Goal: Task Accomplishment & Management: Complete application form

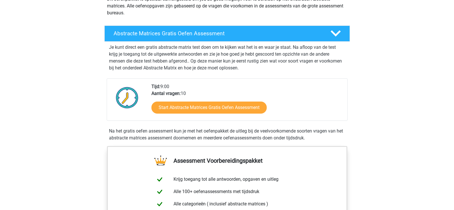
scroll to position [86, 0]
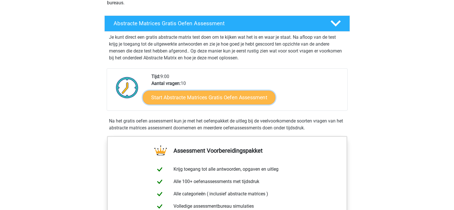
click at [218, 97] on link "Start Abstracte Matrices Gratis Oefen Assessment" at bounding box center [209, 97] width 132 height 14
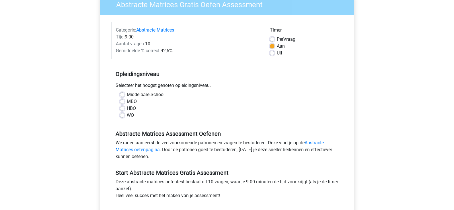
scroll to position [57, 0]
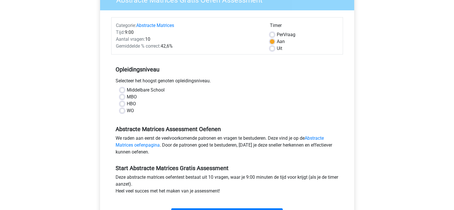
click at [127, 88] on label "Middelbare School" at bounding box center [146, 90] width 38 height 7
click at [121, 88] on input "Middelbare School" at bounding box center [122, 90] width 5 height 6
radio input "true"
click at [127, 97] on label "MBO" at bounding box center [132, 96] width 10 height 7
click at [123, 97] on input "MBO" at bounding box center [122, 96] width 5 height 6
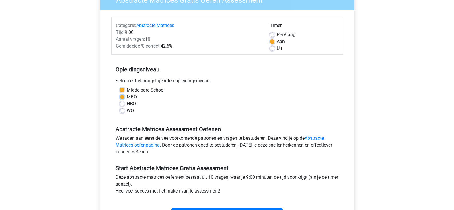
radio input "true"
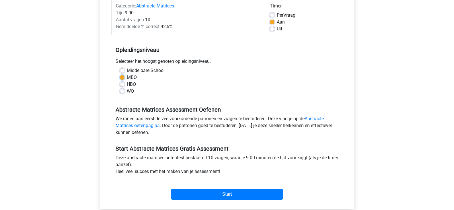
scroll to position [115, 0]
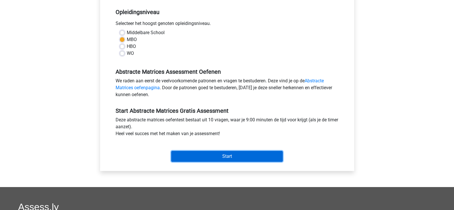
click at [248, 155] on input "Start" at bounding box center [227, 156] width 112 height 11
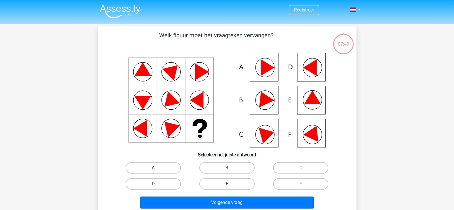
scroll to position [29, 0]
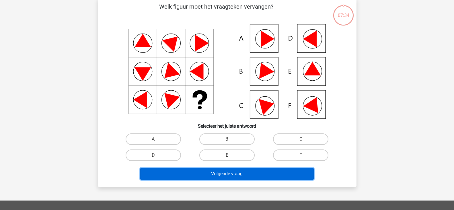
click at [258, 174] on button "Volgende vraag" at bounding box center [226, 174] width 173 height 12
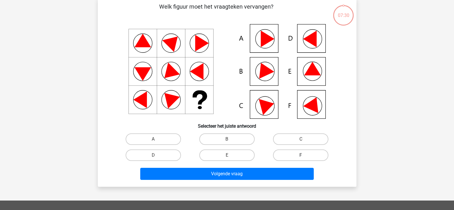
click at [287, 153] on label "F" at bounding box center [300, 154] width 55 height 11
click at [301, 155] on input "F" at bounding box center [303, 157] width 4 height 4
radio input "true"
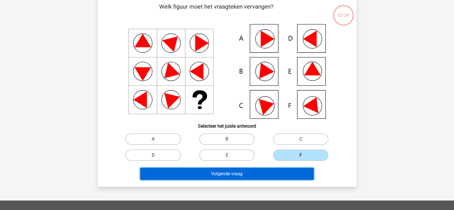
click at [241, 173] on button "Volgende vraag" at bounding box center [226, 174] width 173 height 12
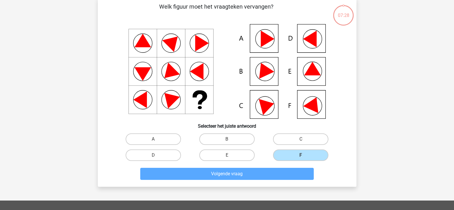
scroll to position [26, 0]
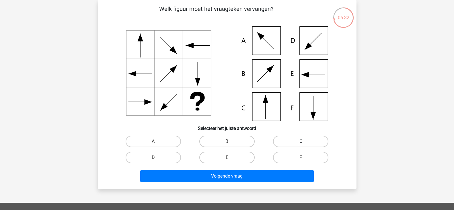
click at [298, 140] on label "C" at bounding box center [300, 141] width 55 height 11
click at [301, 141] on input "C" at bounding box center [303, 143] width 4 height 4
radio input "true"
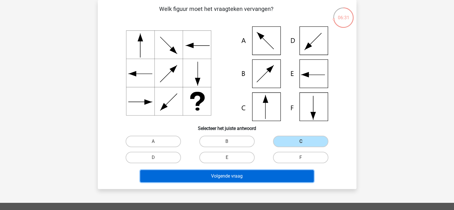
click at [273, 176] on button "Volgende vraag" at bounding box center [226, 176] width 173 height 12
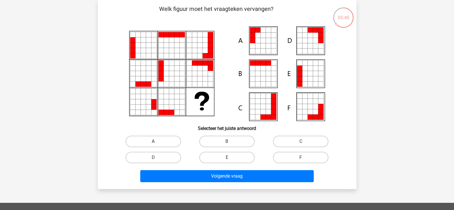
click at [170, 140] on label "A" at bounding box center [153, 141] width 55 height 11
click at [157, 141] on input "A" at bounding box center [155, 143] width 4 height 4
radio input "true"
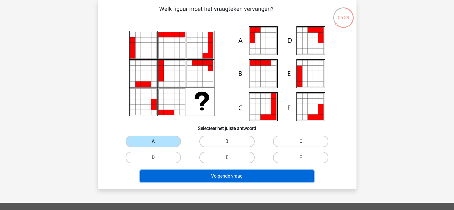
click at [208, 173] on button "Volgende vraag" at bounding box center [226, 176] width 173 height 12
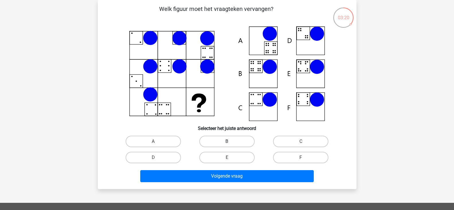
click at [228, 140] on label "B" at bounding box center [226, 141] width 55 height 11
click at [228, 141] on input "B" at bounding box center [229, 143] width 4 height 4
radio input "true"
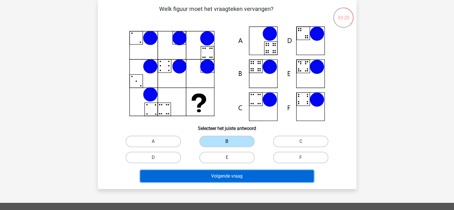
click at [229, 176] on button "Volgende vraag" at bounding box center [226, 176] width 173 height 12
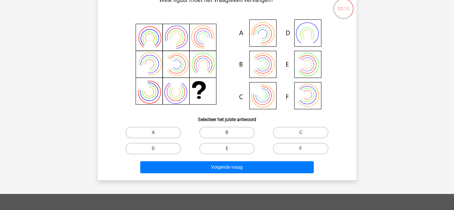
scroll to position [29, 0]
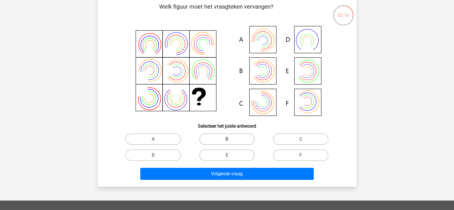
click at [223, 138] on label "B" at bounding box center [226, 138] width 55 height 11
click at [227, 139] on input "B" at bounding box center [229, 141] width 4 height 4
radio input "true"
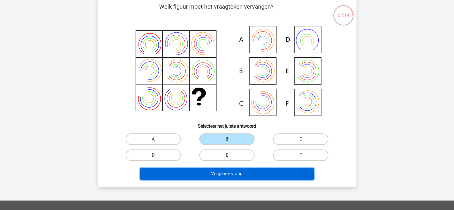
click at [222, 173] on button "Volgende vraag" at bounding box center [226, 174] width 173 height 12
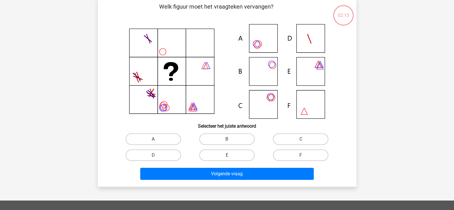
scroll to position [26, 0]
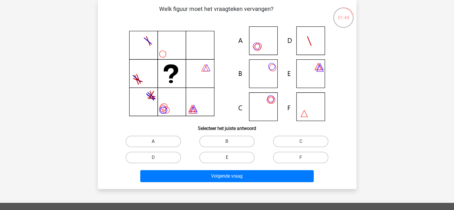
click at [165, 141] on label "A" at bounding box center [153, 141] width 55 height 11
click at [157, 141] on input "A" at bounding box center [155, 143] width 4 height 4
radio input "true"
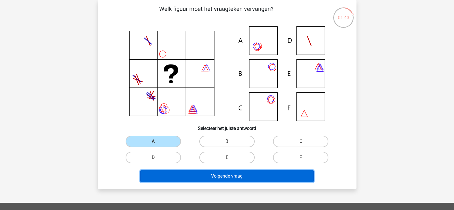
click at [186, 174] on button "Volgende vraag" at bounding box center [226, 176] width 173 height 12
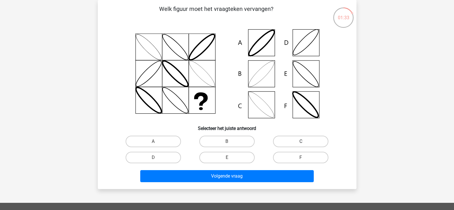
click at [298, 140] on label "C" at bounding box center [300, 141] width 55 height 11
click at [301, 141] on input "C" at bounding box center [303, 143] width 4 height 4
radio input "true"
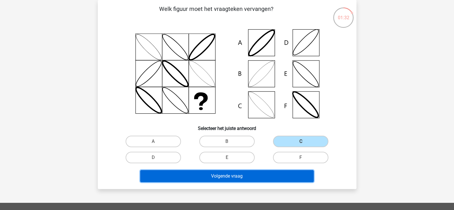
click at [257, 176] on button "Volgende vraag" at bounding box center [226, 176] width 173 height 12
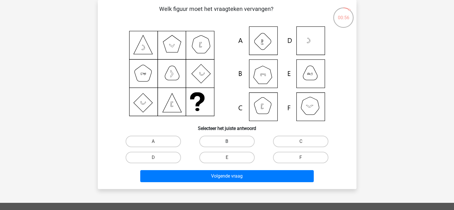
click at [220, 141] on label "B" at bounding box center [226, 141] width 55 height 11
click at [227, 141] on input "B" at bounding box center [229, 143] width 4 height 4
radio input "true"
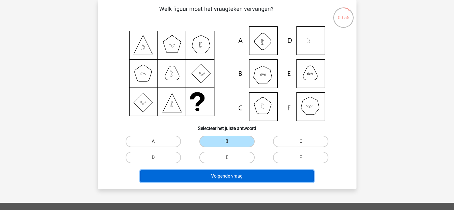
click at [218, 174] on button "Volgende vraag" at bounding box center [226, 176] width 173 height 12
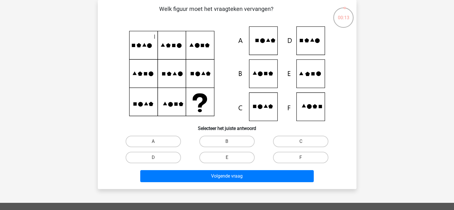
click at [307, 47] on icon at bounding box center [227, 73] width 231 height 95
click at [168, 156] on label "D" at bounding box center [153, 157] width 55 height 11
click at [157, 157] on input "D" at bounding box center [155, 159] width 4 height 4
radio input "true"
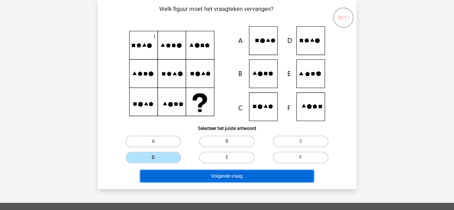
click at [176, 175] on button "Volgende vraag" at bounding box center [226, 176] width 173 height 12
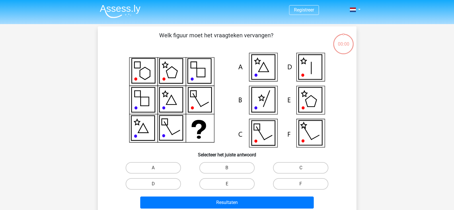
scroll to position [26, 0]
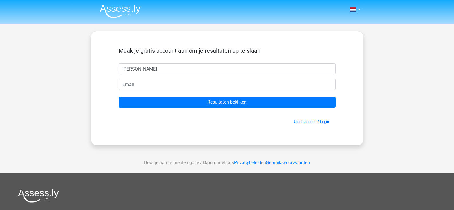
type input "J"
type input "JAntine"
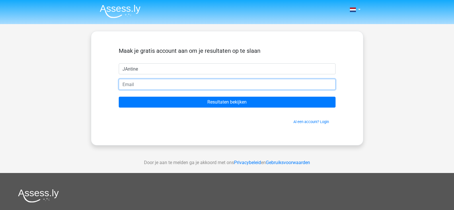
click at [133, 84] on input "email" at bounding box center [227, 84] width 217 height 11
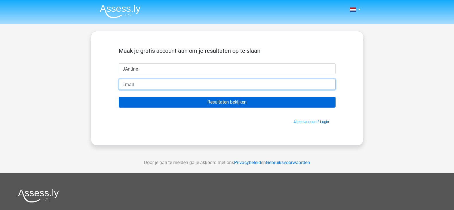
type input "jantine184@live.nl"
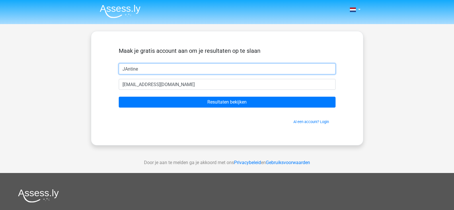
click at [126, 70] on input "JAntine" at bounding box center [227, 68] width 217 height 11
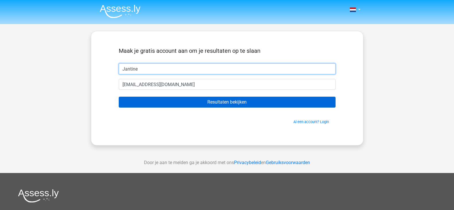
type input "Jantine"
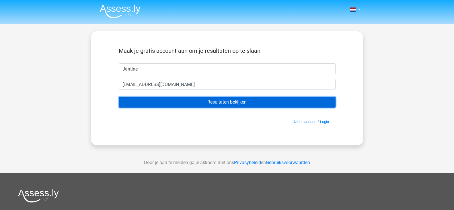
click at [221, 101] on input "Resultaten bekijken" at bounding box center [227, 102] width 217 height 11
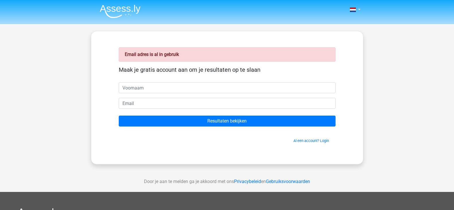
click at [147, 92] on input "text" at bounding box center [227, 87] width 217 height 11
type input "Jantine"
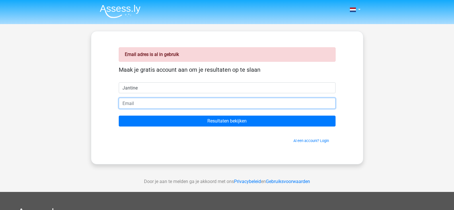
click at [145, 106] on input "email" at bounding box center [227, 103] width 217 height 11
type input "jantine184@live.nl"
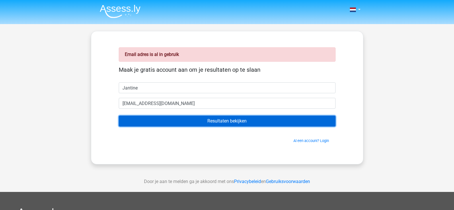
click at [298, 122] on input "Resultaten bekijken" at bounding box center [227, 121] width 217 height 11
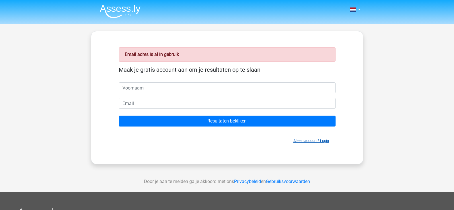
click at [309, 141] on link "Al een account? Login" at bounding box center [311, 140] width 36 height 4
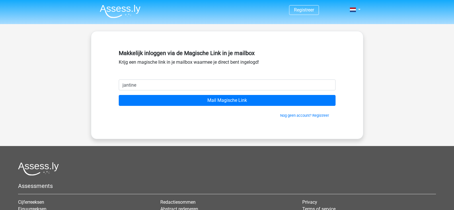
type input "[EMAIL_ADDRESS][DOMAIN_NAME]"
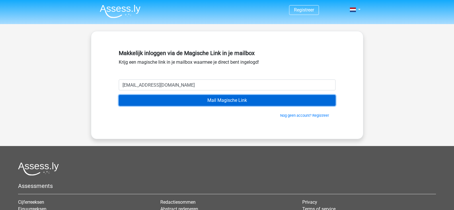
click at [245, 99] on input "Mail Magische Link" at bounding box center [227, 100] width 217 height 11
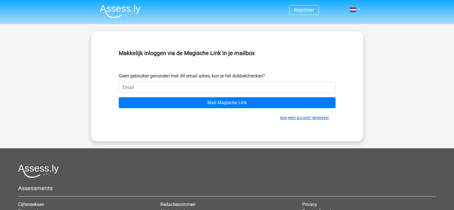
click at [291, 116] on link "Nog geen account? Registreer" at bounding box center [304, 118] width 49 height 4
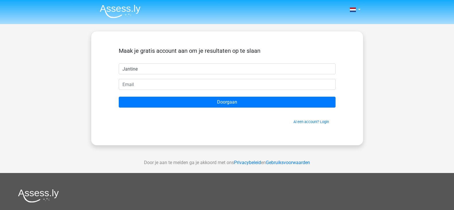
type input "Jantine"
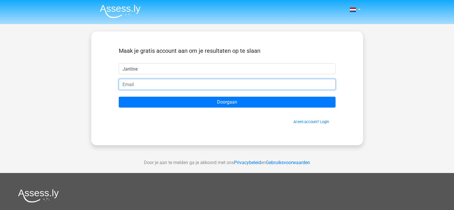
click at [248, 82] on input "email" at bounding box center [227, 84] width 217 height 11
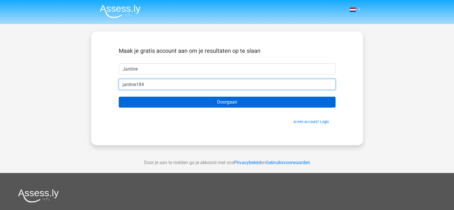
type input "jantine184@live.nl"
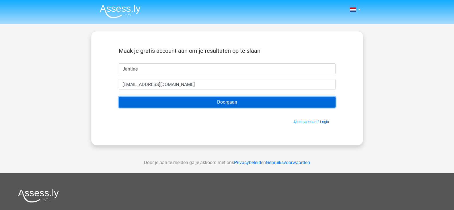
click at [271, 101] on input "Doorgaan" at bounding box center [227, 102] width 217 height 11
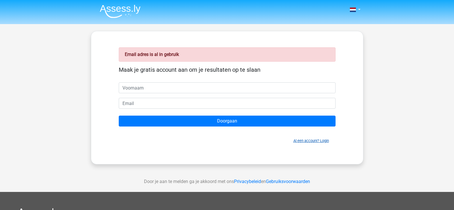
click at [306, 141] on link "Al een account? Login" at bounding box center [311, 140] width 36 height 4
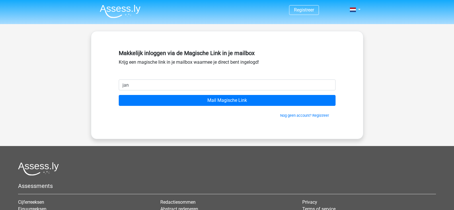
type input "jantine184@live.nl"
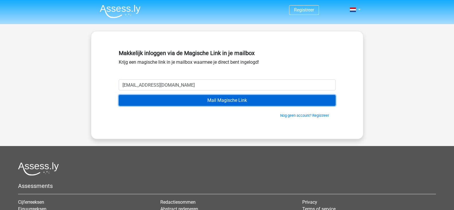
click at [163, 101] on input "Mail Magische Link" at bounding box center [227, 100] width 217 height 11
